Goal: Task Accomplishment & Management: Complete application form

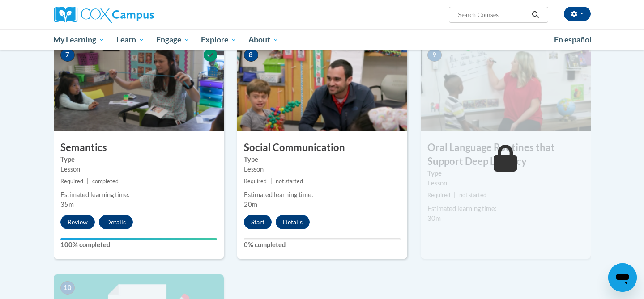
scroll to position [690, 0]
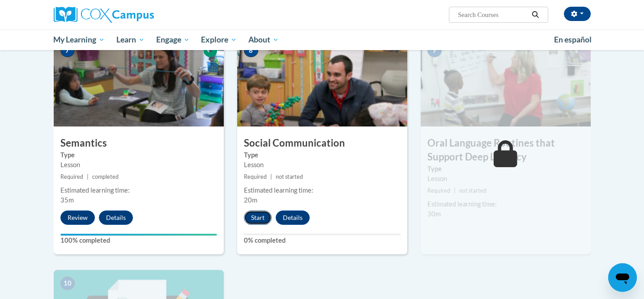
click at [262, 217] on button "Start" at bounding box center [258, 218] width 28 height 14
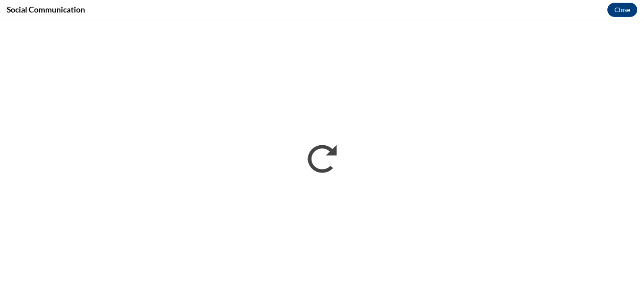
scroll to position [0, 0]
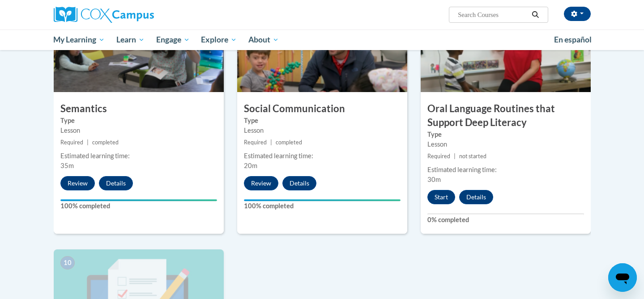
scroll to position [728, 0]
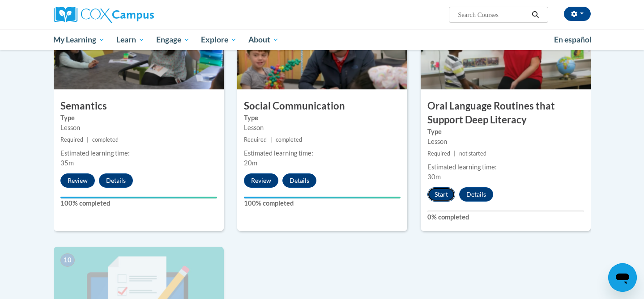
click at [441, 195] on button "Start" at bounding box center [441, 194] width 28 height 14
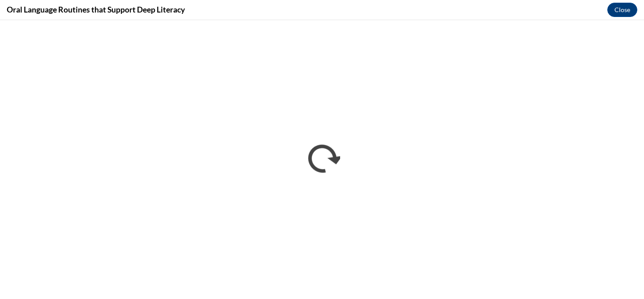
scroll to position [0, 0]
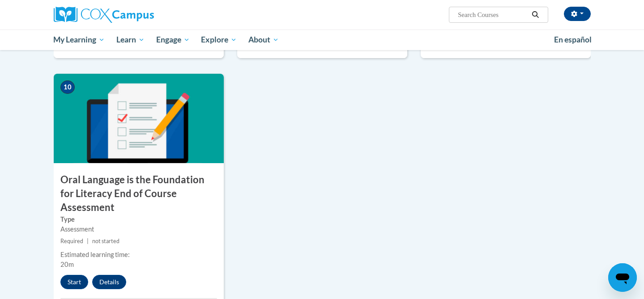
scroll to position [925, 0]
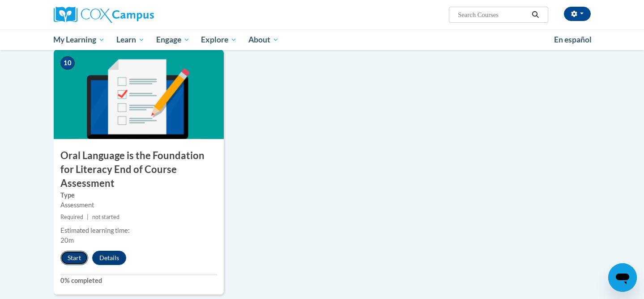
click at [69, 251] on button "Start" at bounding box center [74, 258] width 28 height 14
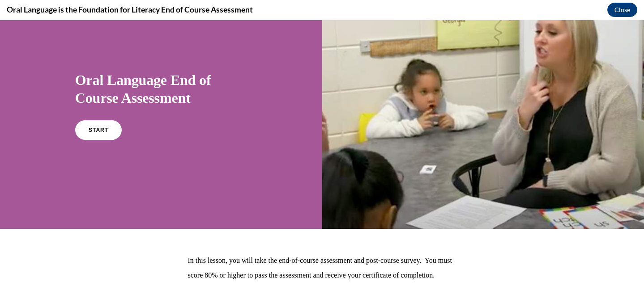
scroll to position [31, 0]
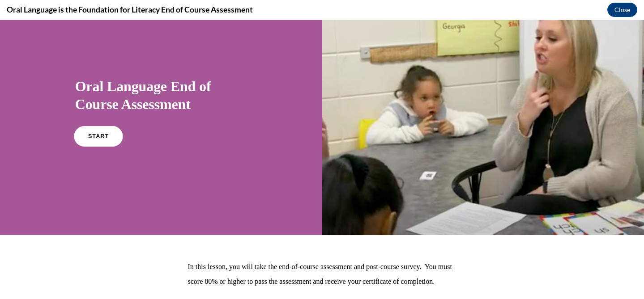
click at [92, 134] on span "START" at bounding box center [98, 136] width 21 height 7
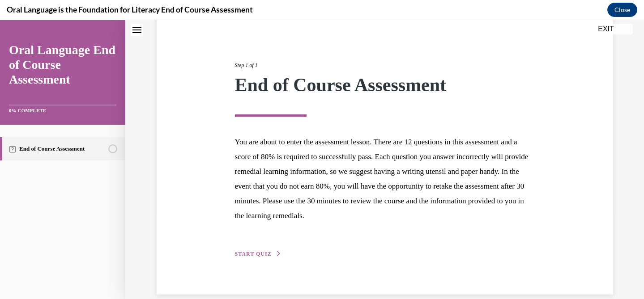
scroll to position [88, 0]
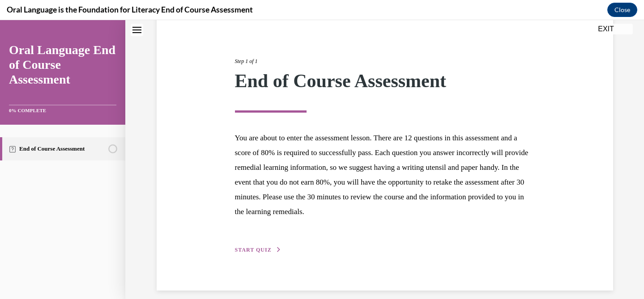
click at [271, 256] on div "Step 1 of 1 End of Course Assessment You are about to enter the assessment less…" at bounding box center [385, 146] width 456 height 290
click at [270, 253] on button "START QUIZ" at bounding box center [258, 250] width 47 height 8
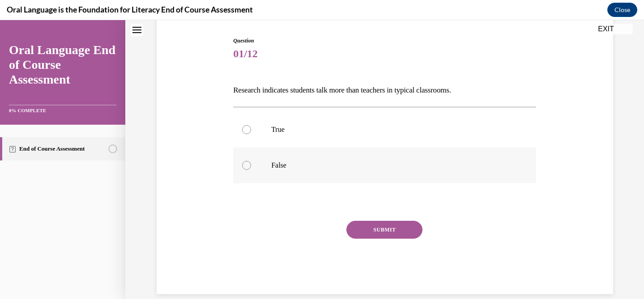
click at [278, 159] on label "False" at bounding box center [384, 166] width 303 height 36
click at [251, 161] on input "False" at bounding box center [246, 165] width 9 height 9
radio input "true"
click at [363, 226] on button "SUBMIT" at bounding box center [384, 230] width 76 height 18
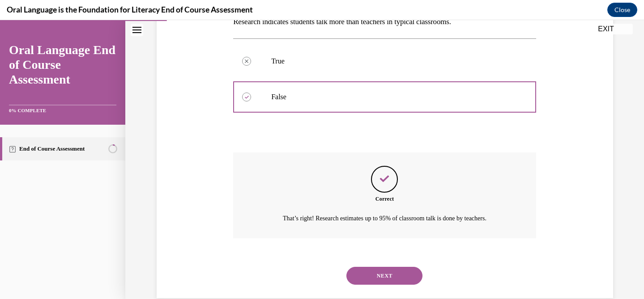
scroll to position [173, 0]
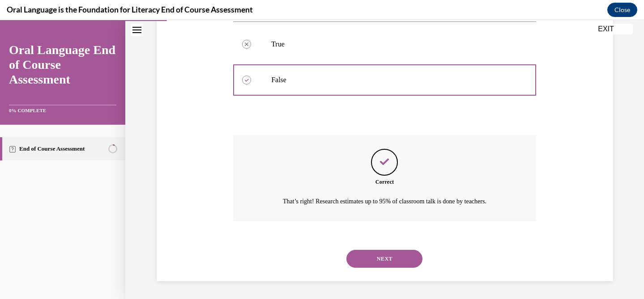
click at [377, 262] on button "NEXT" at bounding box center [384, 259] width 76 height 18
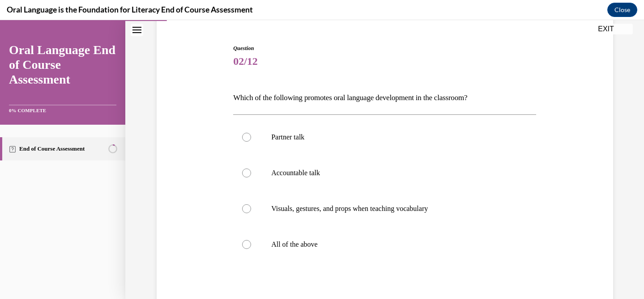
scroll to position [81, 0]
click at [326, 238] on label "All of the above" at bounding box center [384, 244] width 303 height 36
click at [251, 239] on input "All of the above" at bounding box center [246, 243] width 9 height 9
radio input "true"
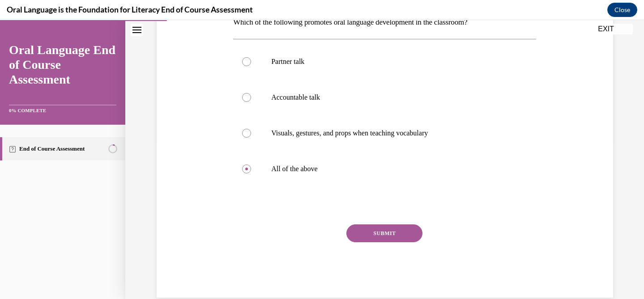
click at [375, 230] on button "SUBMIT" at bounding box center [384, 234] width 76 height 18
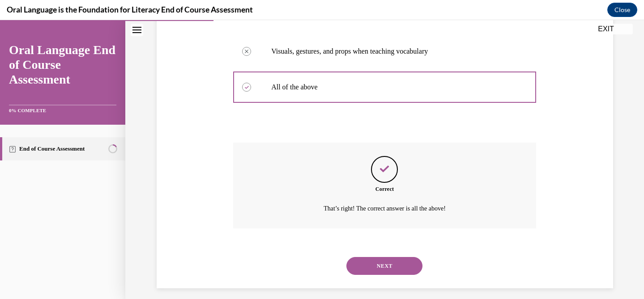
scroll to position [245, 0]
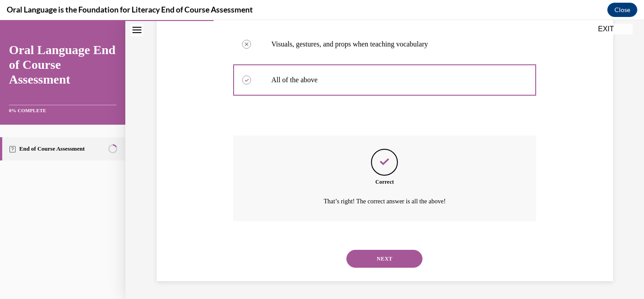
click at [381, 256] on button "NEXT" at bounding box center [384, 259] width 76 height 18
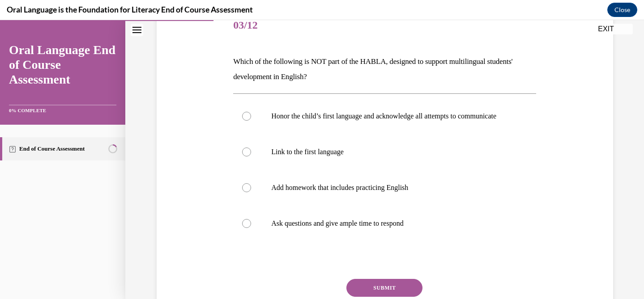
scroll to position [104, 0]
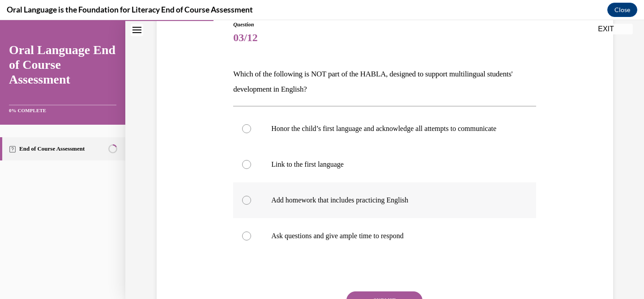
click at [360, 205] on p "Add homework that includes practicing English" at bounding box center [392, 200] width 243 height 9
click at [251, 205] on input "Add homework that includes practicing English" at bounding box center [246, 200] width 9 height 9
radio input "true"
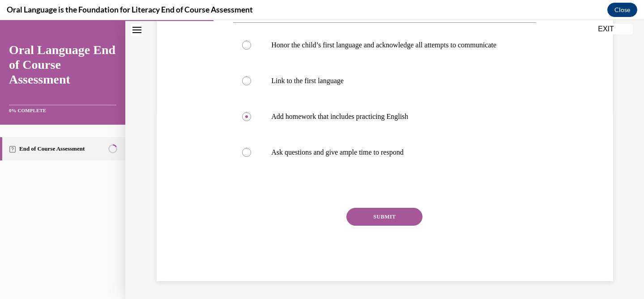
click at [371, 214] on button "SUBMIT" at bounding box center [384, 217] width 76 height 18
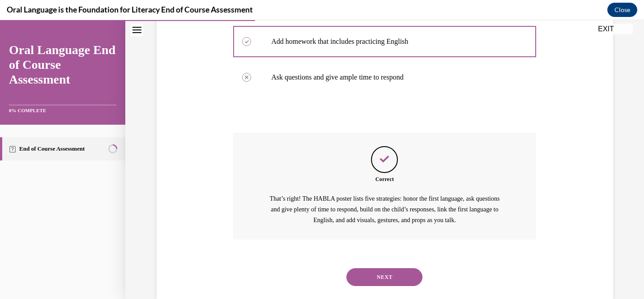
scroll to position [290, 0]
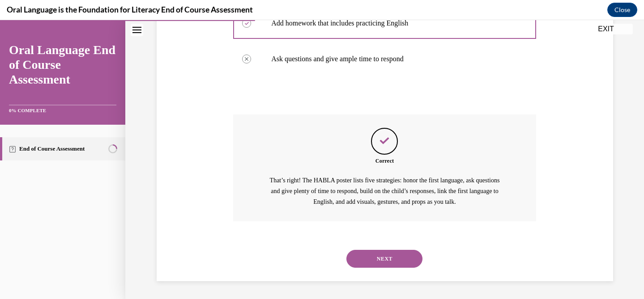
click at [389, 256] on button "NEXT" at bounding box center [384, 259] width 76 height 18
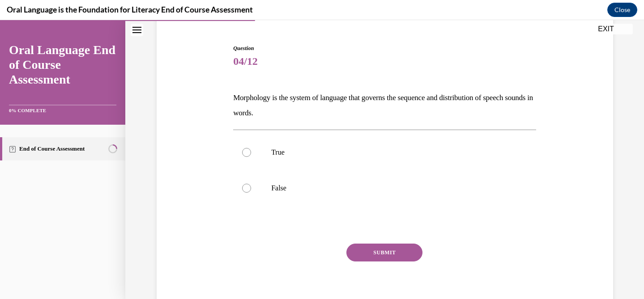
scroll to position [76, 0]
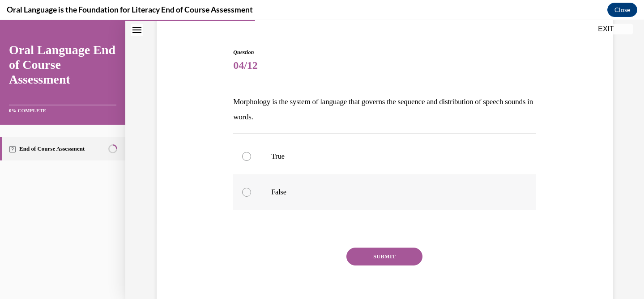
click at [284, 189] on p "False" at bounding box center [392, 192] width 243 height 9
click at [251, 189] on input "False" at bounding box center [246, 192] width 9 height 9
radio input "true"
click at [375, 259] on button "SUBMIT" at bounding box center [384, 257] width 76 height 18
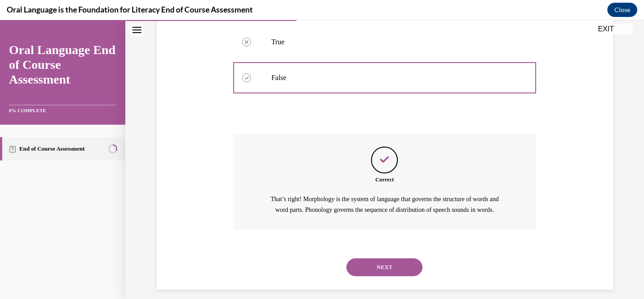
scroll to position [209, 0]
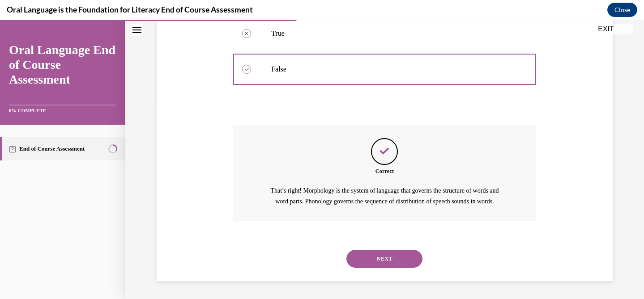
click at [375, 259] on button "NEXT" at bounding box center [384, 259] width 76 height 18
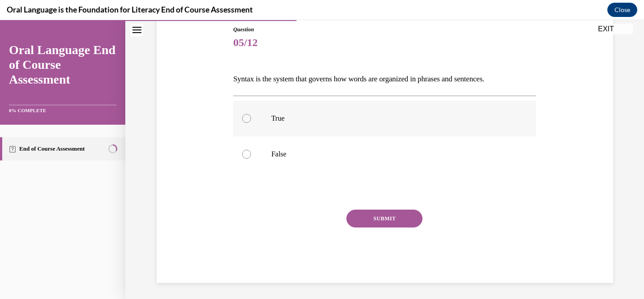
click at [282, 124] on label "True" at bounding box center [384, 119] width 303 height 36
click at [251, 123] on input "True" at bounding box center [246, 118] width 9 height 9
radio input "true"
click at [374, 217] on button "SUBMIT" at bounding box center [384, 219] width 76 height 18
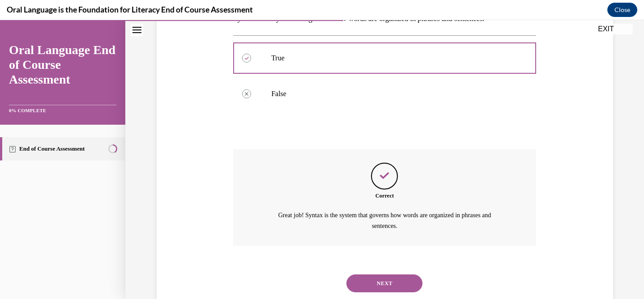
scroll to position [183, 0]
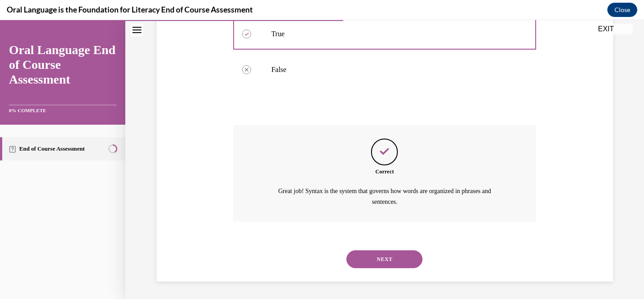
click at [379, 251] on button "NEXT" at bounding box center [384, 260] width 76 height 18
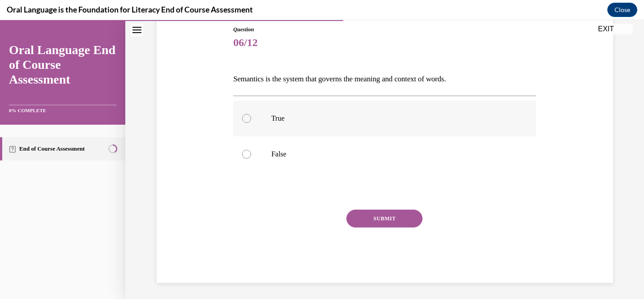
click at [315, 122] on p "True" at bounding box center [392, 118] width 243 height 9
click at [251, 122] on input "True" at bounding box center [246, 118] width 9 height 9
radio input "true"
click at [384, 215] on button "SUBMIT" at bounding box center [384, 219] width 76 height 18
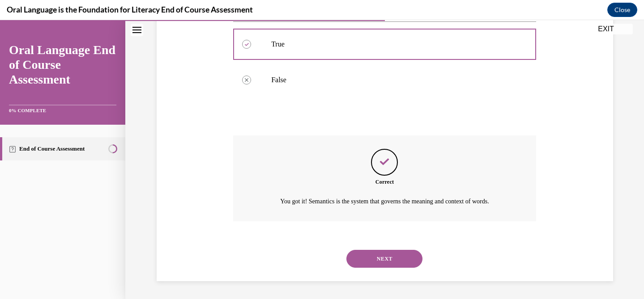
click at [386, 257] on button "NEXT" at bounding box center [384, 259] width 76 height 18
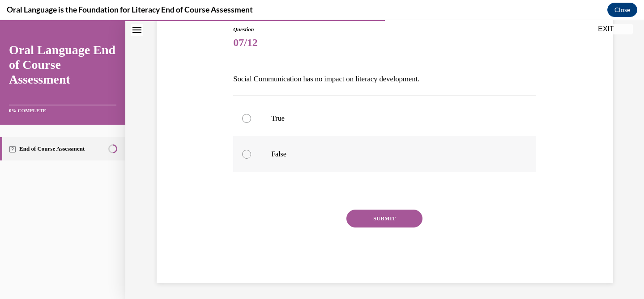
click at [345, 150] on p "False" at bounding box center [392, 154] width 243 height 9
click at [251, 150] on input "False" at bounding box center [246, 154] width 9 height 9
radio input "true"
click at [371, 221] on button "SUBMIT" at bounding box center [384, 219] width 76 height 18
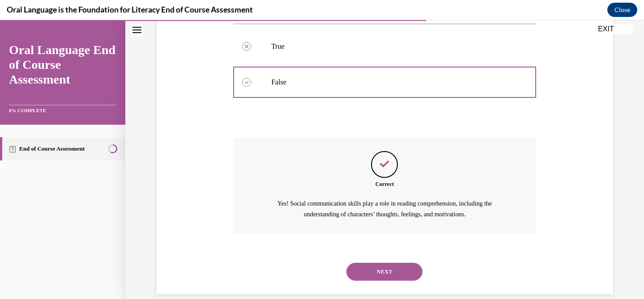
scroll to position [183, 0]
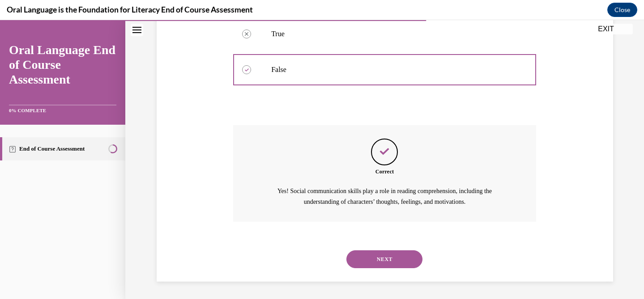
click at [377, 254] on button "NEXT" at bounding box center [384, 260] width 76 height 18
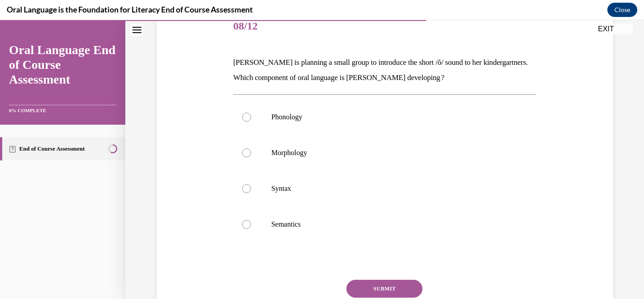
scroll to position [119, 0]
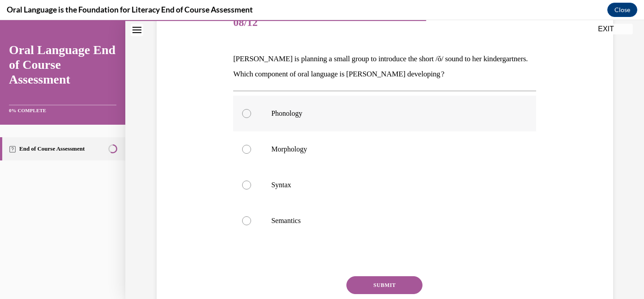
click at [273, 114] on p "Phonology" at bounding box center [392, 113] width 243 height 9
click at [251, 114] on input "Phonology" at bounding box center [246, 113] width 9 height 9
radio input "true"
click at [382, 290] on button "SUBMIT" at bounding box center [384, 286] width 76 height 18
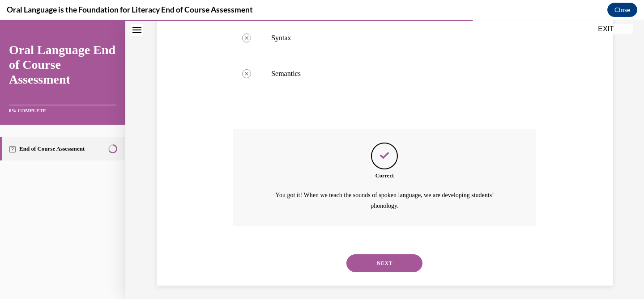
scroll to position [270, 0]
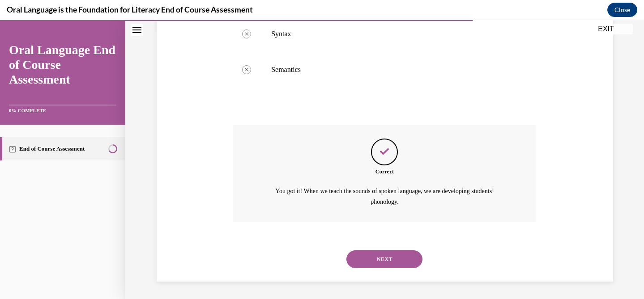
click at [381, 259] on button "NEXT" at bounding box center [384, 260] width 76 height 18
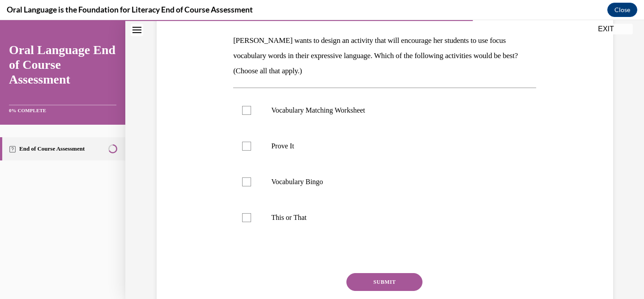
scroll to position [130, 0]
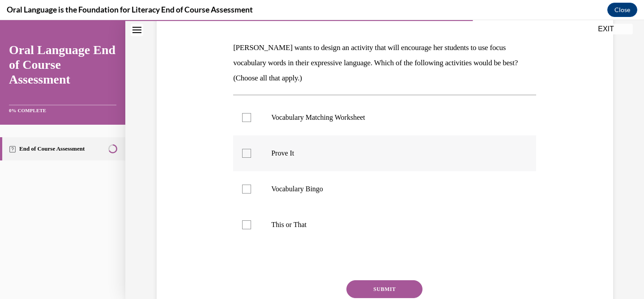
click at [290, 152] on p "Prove It" at bounding box center [392, 153] width 243 height 9
click at [251, 152] on input "Prove It" at bounding box center [246, 153] width 9 height 9
checkbox input "true"
click at [292, 233] on label "This or That" at bounding box center [384, 225] width 303 height 36
click at [251, 230] on input "This or That" at bounding box center [246, 225] width 9 height 9
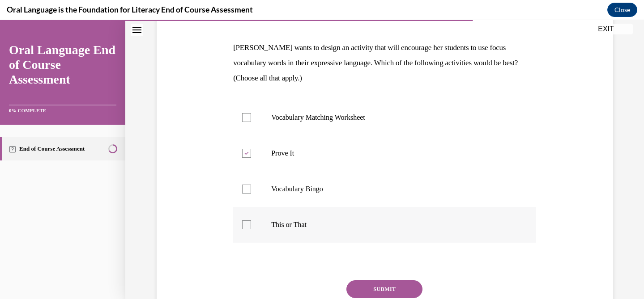
checkbox input "true"
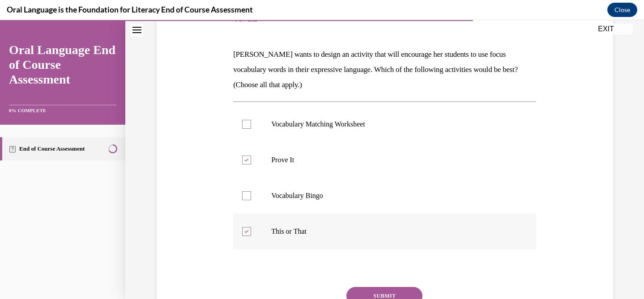
scroll to position [120, 0]
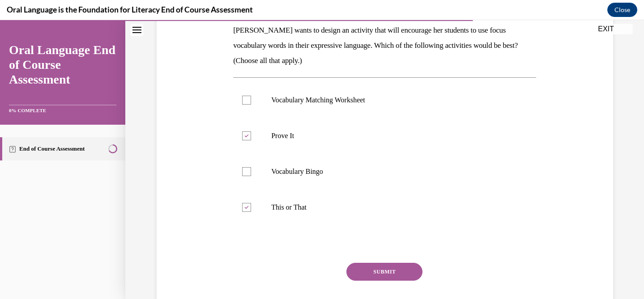
click at [380, 268] on button "SUBMIT" at bounding box center [384, 272] width 76 height 18
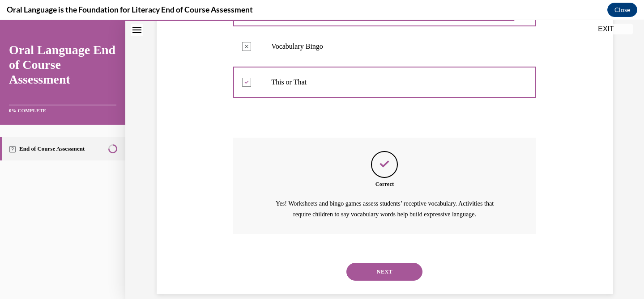
scroll to position [276, 0]
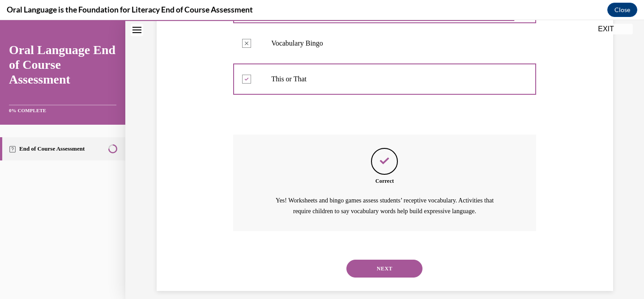
click at [380, 273] on button "NEXT" at bounding box center [384, 269] width 76 height 18
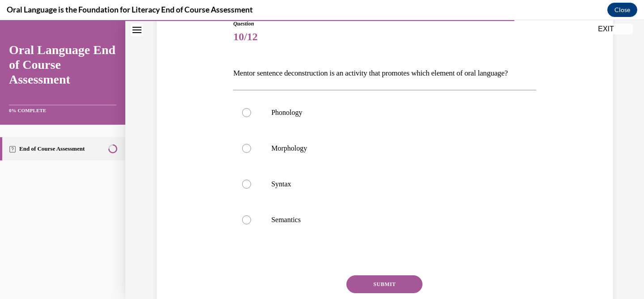
scroll to position [105, 0]
click at [300, 202] on label "Syntax" at bounding box center [384, 184] width 303 height 36
click at [251, 188] on input "Syntax" at bounding box center [246, 183] width 9 height 9
radio input "true"
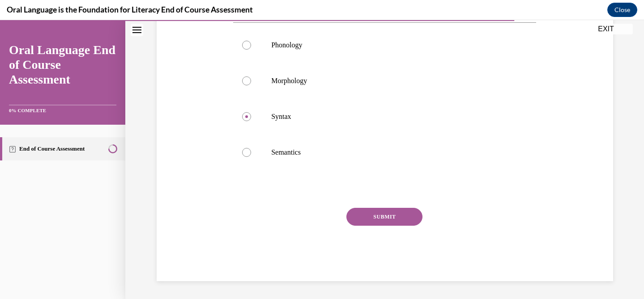
click at [360, 220] on button "SUBMIT" at bounding box center [384, 217] width 76 height 18
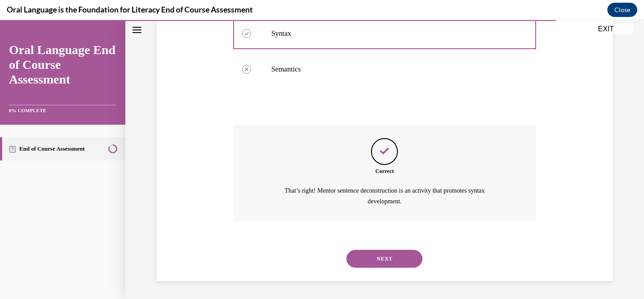
scroll to position [270, 0]
click at [373, 251] on button "NEXT" at bounding box center [384, 259] width 76 height 18
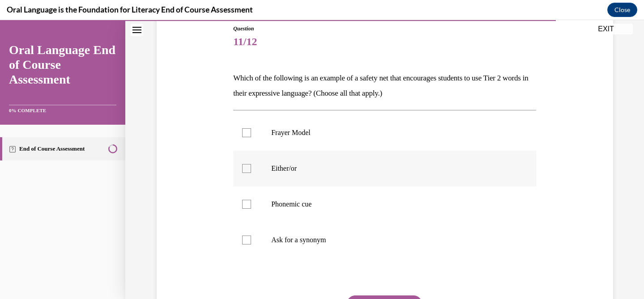
scroll to position [101, 0]
click at [288, 131] on p "Frayer Model" at bounding box center [392, 132] width 243 height 9
click at [251, 131] on input "Frayer Model" at bounding box center [246, 132] width 9 height 9
checkbox input "true"
click at [290, 160] on label "Either/or" at bounding box center [384, 168] width 303 height 36
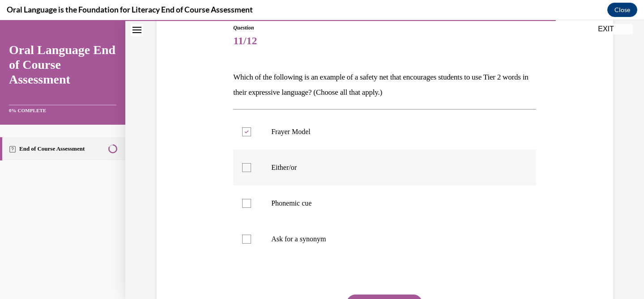
click at [251, 163] on input "Either/or" at bounding box center [246, 167] width 9 height 9
checkbox input "true"
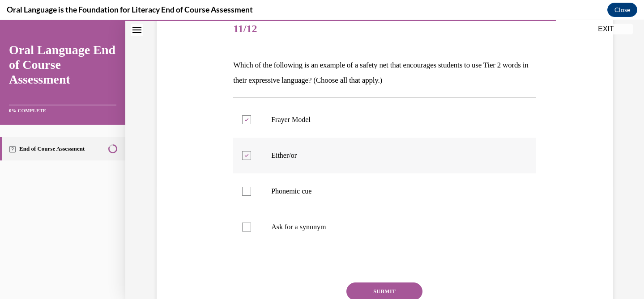
scroll to position [113, 0]
click at [297, 225] on p "Ask for a synonym" at bounding box center [392, 226] width 243 height 9
click at [251, 225] on input "Ask for a synonym" at bounding box center [246, 226] width 9 height 9
checkbox input "true"
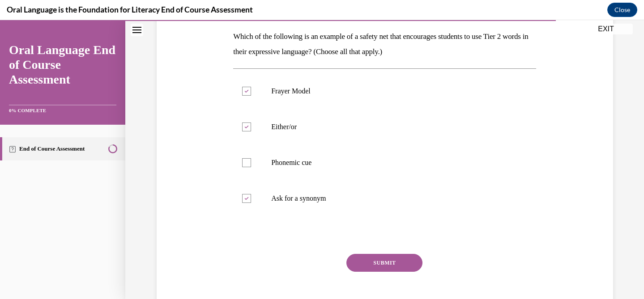
click at [370, 261] on button "SUBMIT" at bounding box center [384, 263] width 76 height 18
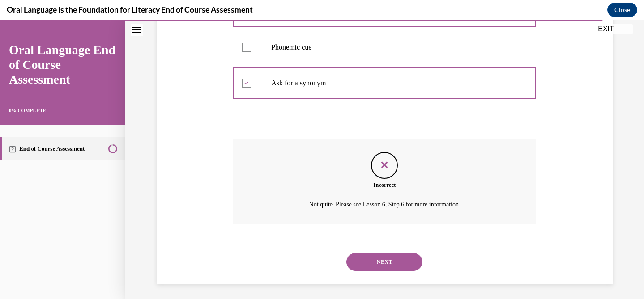
scroll to position [260, 0]
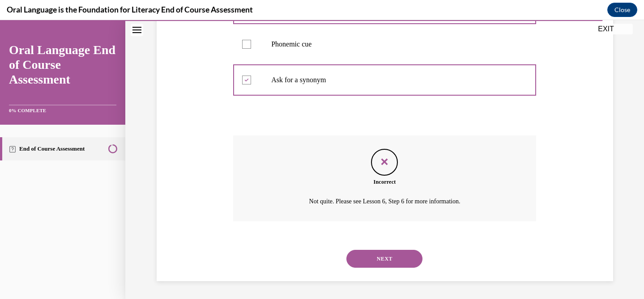
click at [379, 262] on button "NEXT" at bounding box center [384, 259] width 76 height 18
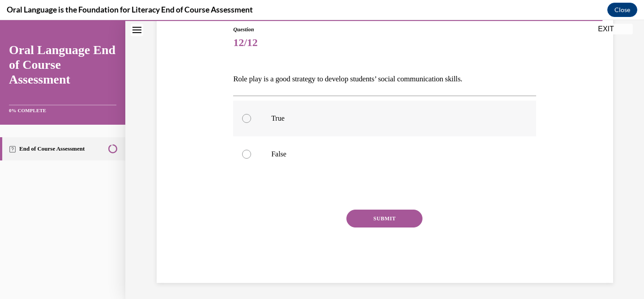
click at [294, 133] on label "True" at bounding box center [384, 119] width 303 height 36
click at [251, 123] on input "True" at bounding box center [246, 118] width 9 height 9
radio input "true"
click at [357, 216] on button "SUBMIT" at bounding box center [384, 219] width 76 height 18
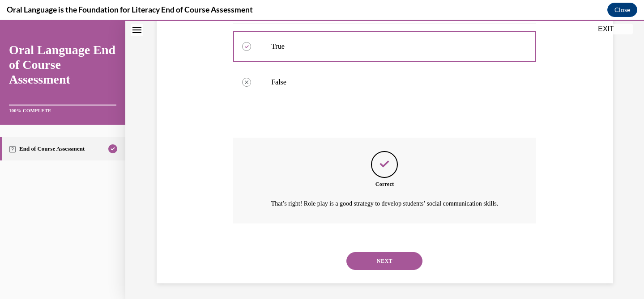
scroll to position [183, 0]
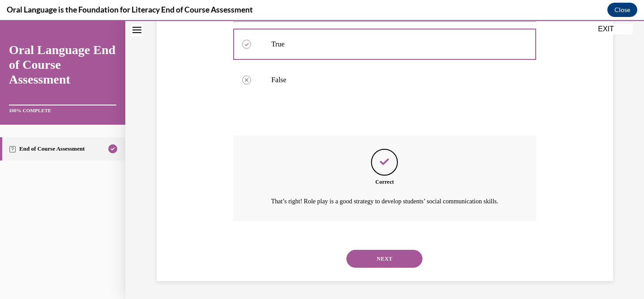
click at [376, 259] on button "NEXT" at bounding box center [384, 259] width 76 height 18
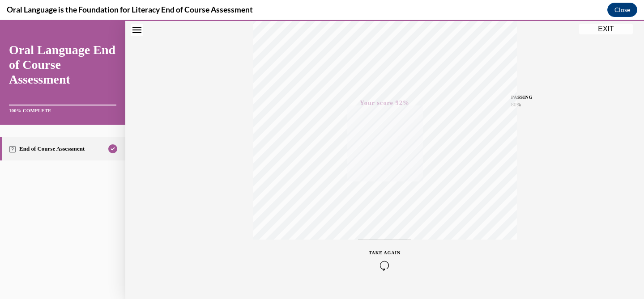
scroll to position [179, 0]
click at [609, 24] on button "EXIT" at bounding box center [606, 29] width 54 height 11
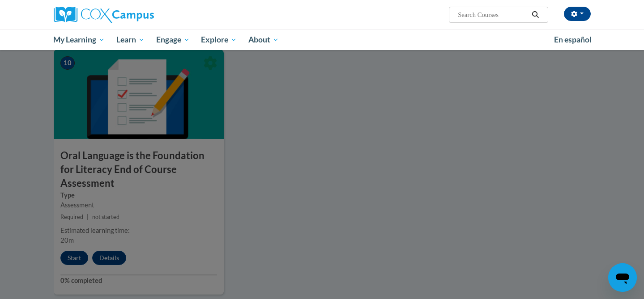
click at [439, 176] on div at bounding box center [322, 149] width 644 height 299
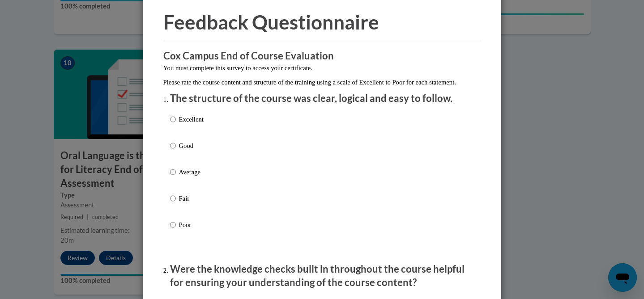
scroll to position [34, 0]
click at [182, 175] on div "Excellent Good Average Fair Poor" at bounding box center [187, 179] width 34 height 139
click at [179, 150] on p "Good" at bounding box center [191, 146] width 25 height 10
click at [176, 150] on input "Good" at bounding box center [173, 146] width 6 height 10
radio input "true"
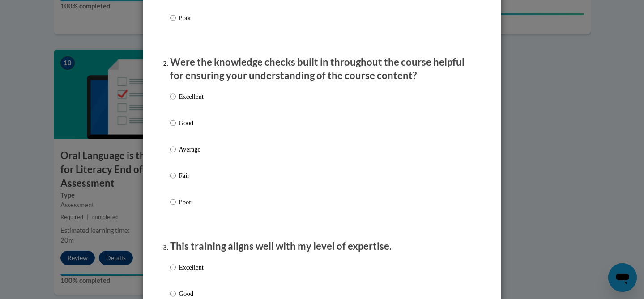
scroll to position [241, 0]
click at [183, 141] on label "Good" at bounding box center [187, 130] width 34 height 24
click at [176, 128] on input "Good" at bounding box center [173, 123] width 6 height 10
radio input "true"
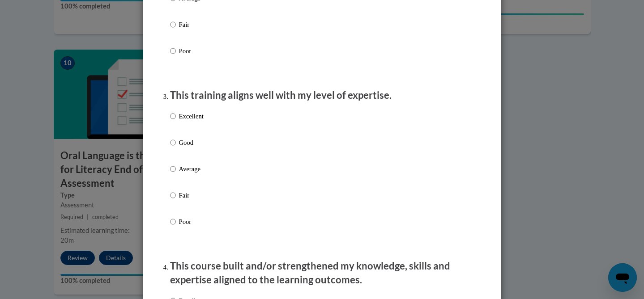
scroll to position [394, 0]
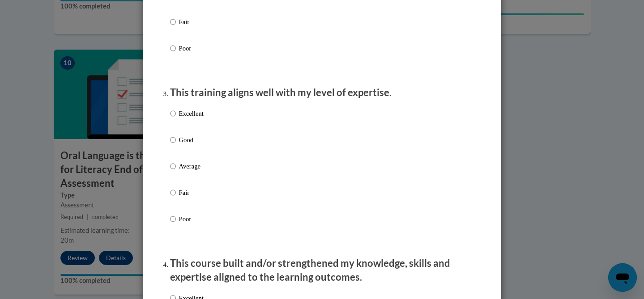
click at [185, 145] on p "Good" at bounding box center [191, 140] width 25 height 10
click at [176, 145] on input "Good" at bounding box center [173, 140] width 6 height 10
radio input "true"
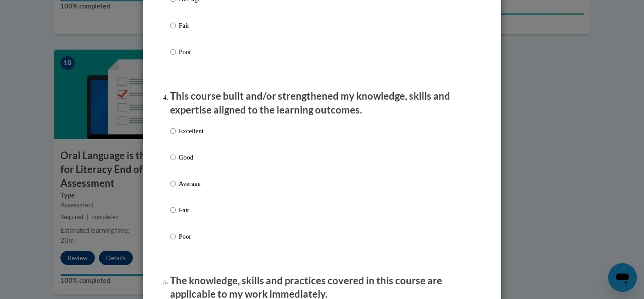
scroll to position [566, 0]
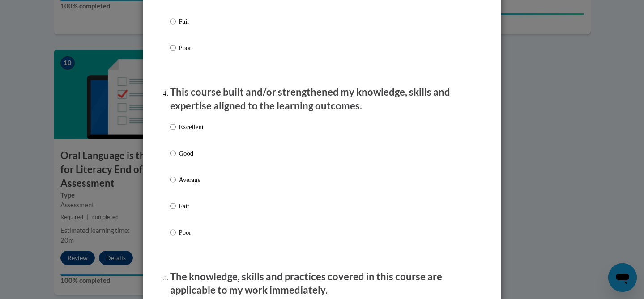
click at [185, 146] on label "Excellent" at bounding box center [187, 134] width 34 height 24
click at [176, 132] on input "Excellent" at bounding box center [173, 127] width 6 height 10
radio input "true"
click at [187, 158] on p "Good" at bounding box center [191, 154] width 25 height 10
click at [176, 158] on input "Good" at bounding box center [173, 154] width 6 height 10
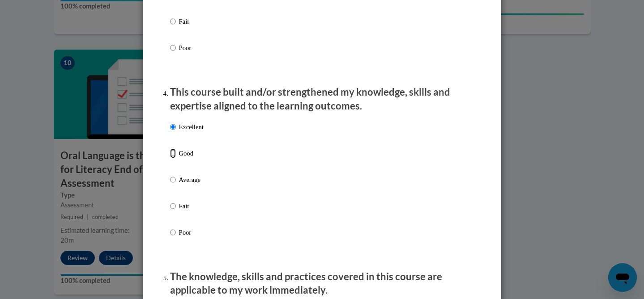
radio input "true"
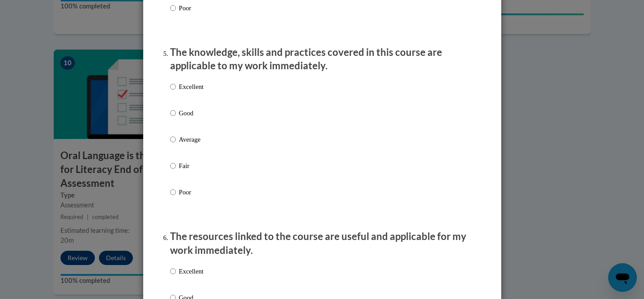
scroll to position [791, 0]
click at [189, 128] on label "Good" at bounding box center [187, 119] width 34 height 24
click at [176, 117] on input "Good" at bounding box center [173, 112] width 6 height 10
radio input "true"
click at [184, 144] on p "Average" at bounding box center [191, 139] width 25 height 10
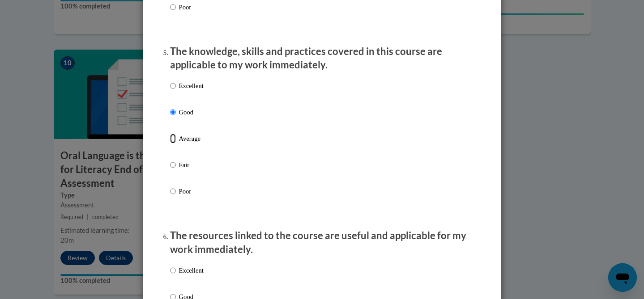
click at [176, 144] on input "Average" at bounding box center [173, 139] width 6 height 10
radio input "true"
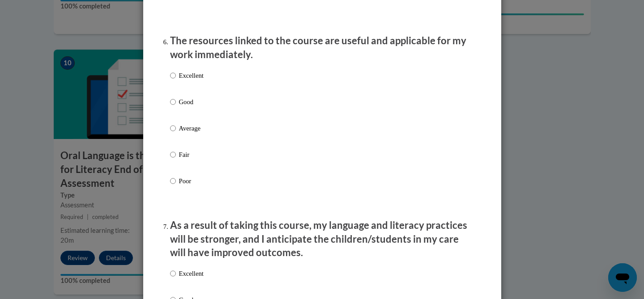
scroll to position [994, 0]
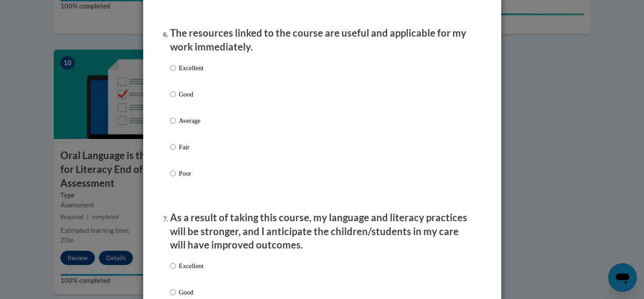
click at [184, 110] on label "Good" at bounding box center [187, 101] width 34 height 24
click at [176, 99] on input "Good" at bounding box center [173, 94] width 6 height 10
radio input "true"
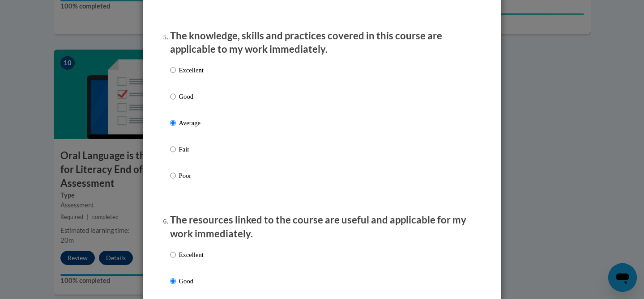
click at [184, 102] on p "Good" at bounding box center [191, 97] width 25 height 10
click at [176, 102] on input "Good" at bounding box center [173, 97] width 6 height 10
radio input "true"
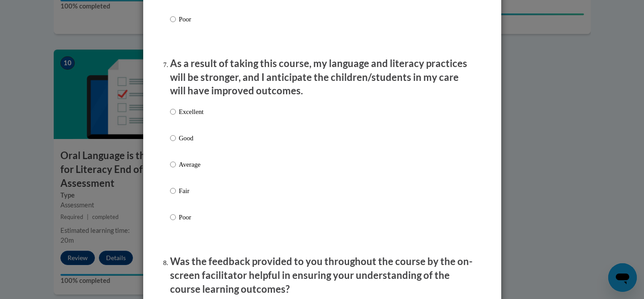
scroll to position [1158, 0]
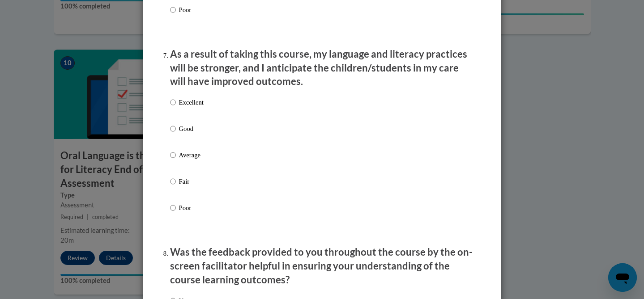
click at [178, 135] on label "Good" at bounding box center [187, 136] width 34 height 24
click at [176, 134] on input "Good" at bounding box center [173, 129] width 6 height 10
radio input "true"
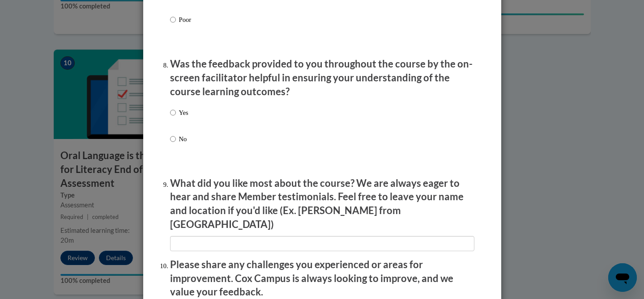
scroll to position [1353, 0]
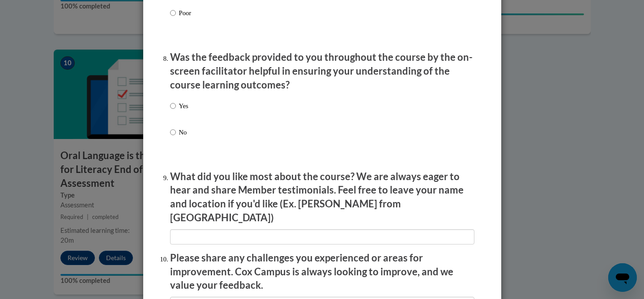
click at [180, 111] on p "Yes" at bounding box center [183, 106] width 9 height 10
click at [176, 111] on input "Yes" at bounding box center [173, 106] width 6 height 10
radio input "true"
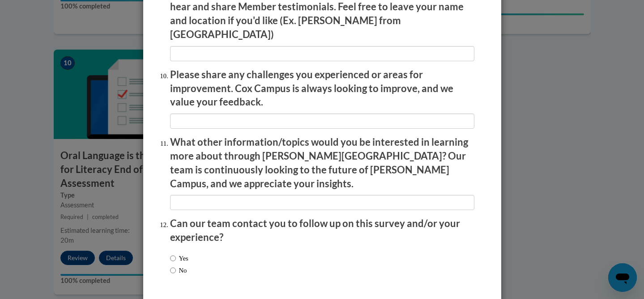
scroll to position [1562, 0]
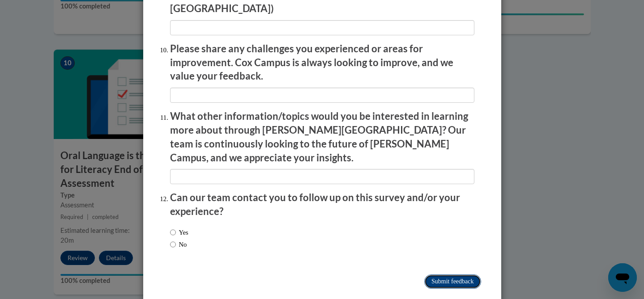
click at [449, 275] on input "Submit feedback" at bounding box center [452, 282] width 56 height 14
